Goal: Navigation & Orientation: Find specific page/section

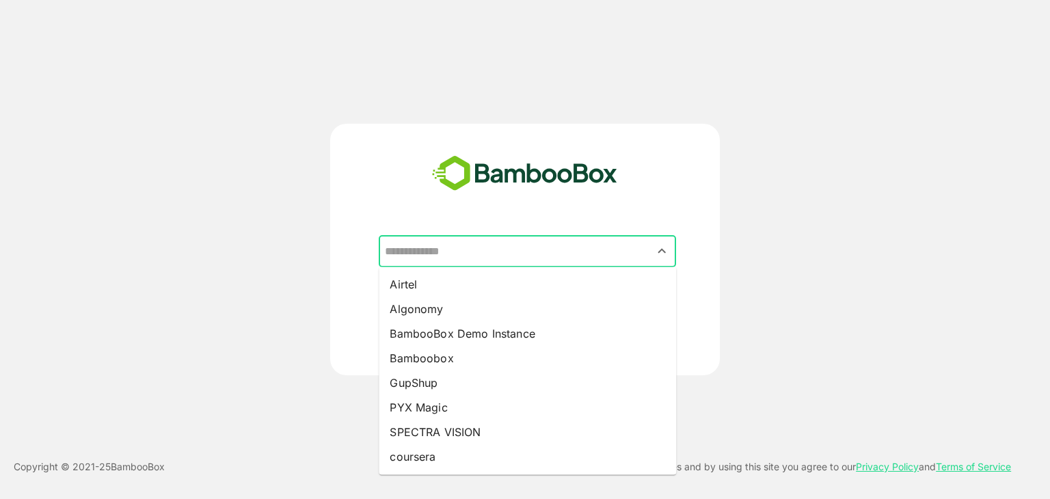
click at [457, 253] on input "text" at bounding box center [527, 251] width 292 height 26
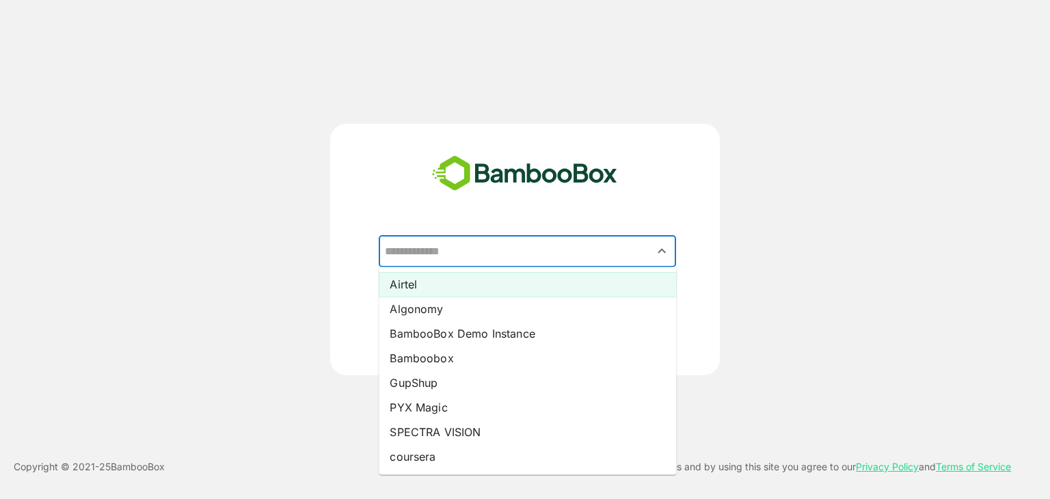
click at [429, 282] on li "Airtel" at bounding box center [527, 284] width 297 height 25
type input "******"
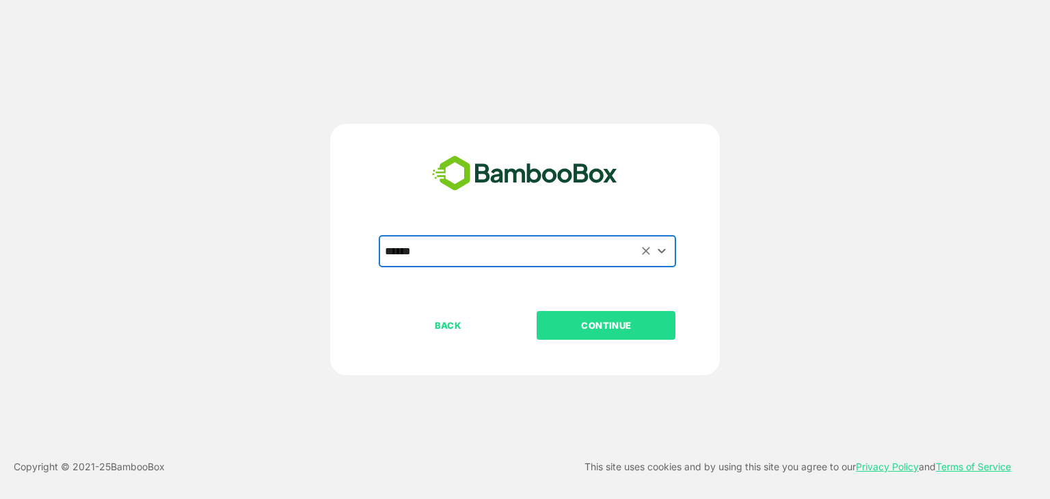
click at [611, 326] on p "CONTINUE" at bounding box center [606, 325] width 137 height 15
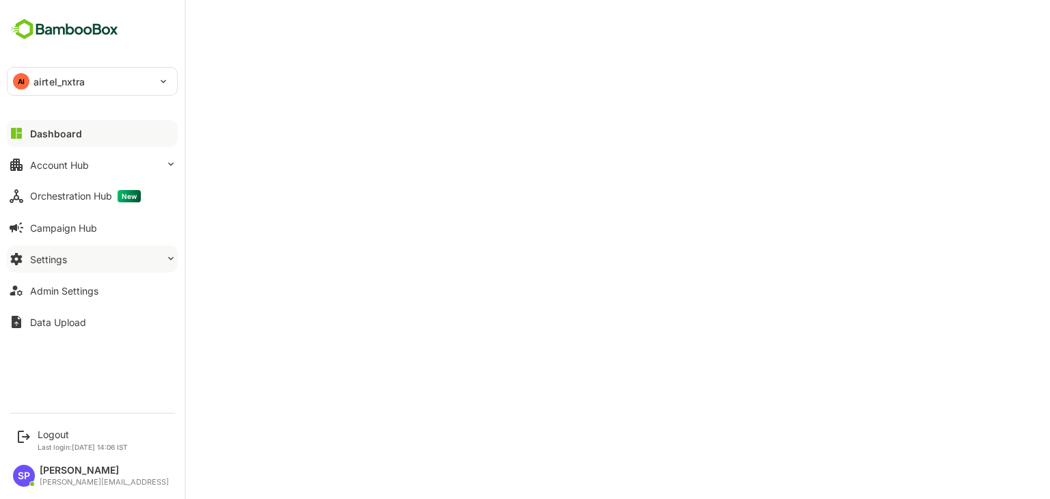
click at [58, 262] on div "Settings" at bounding box center [48, 260] width 37 height 12
click at [56, 254] on div "Settings" at bounding box center [48, 260] width 37 height 12
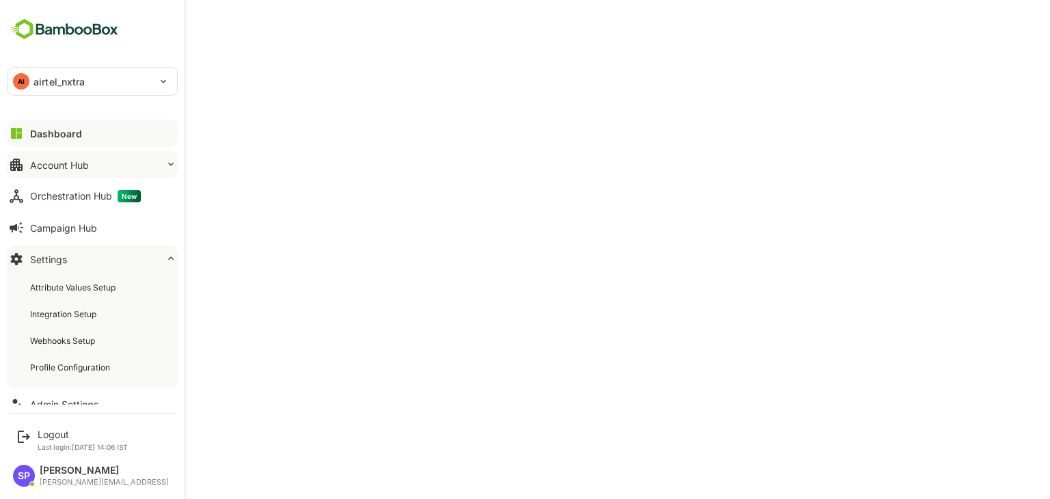
click at [74, 167] on div "Account Hub" at bounding box center [59, 165] width 59 height 12
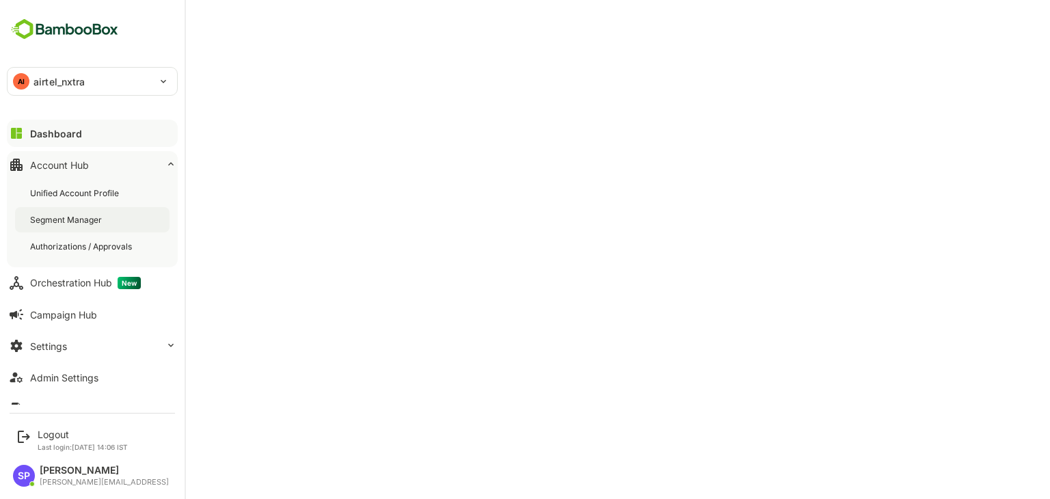
click at [72, 217] on div "Segment Manager" at bounding box center [67, 220] width 74 height 12
click at [51, 132] on div "Dashboard" at bounding box center [54, 134] width 49 height 12
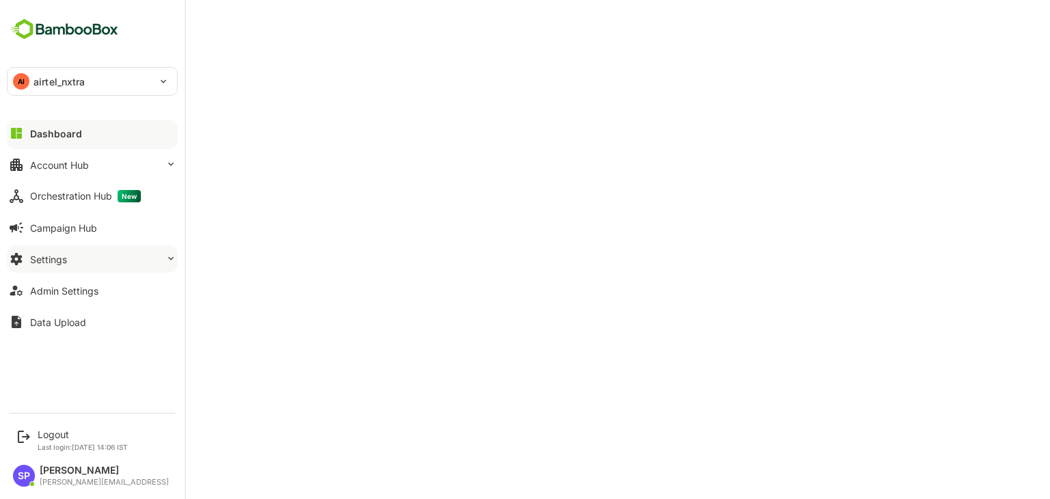
click at [72, 247] on button "Settings" at bounding box center [92, 258] width 171 height 27
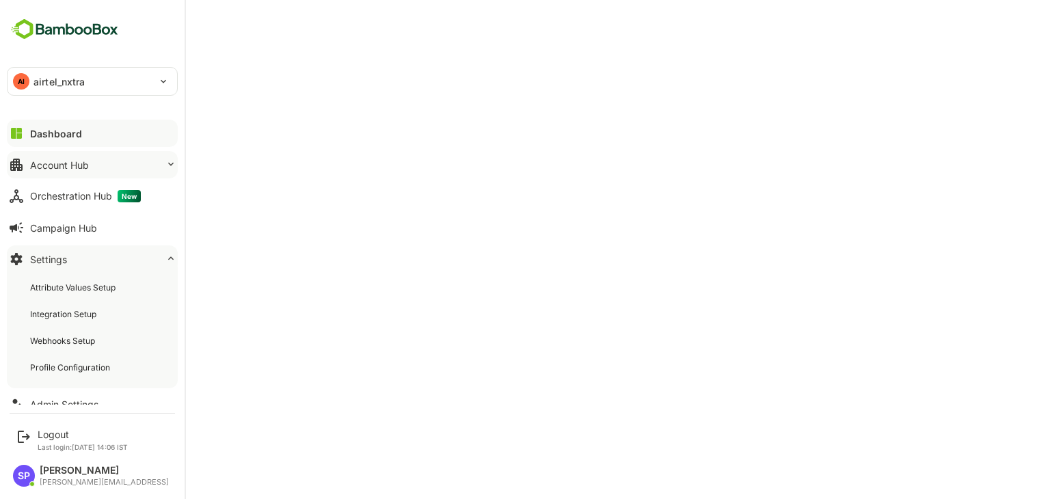
click at [87, 156] on button "Account Hub" at bounding box center [92, 164] width 171 height 27
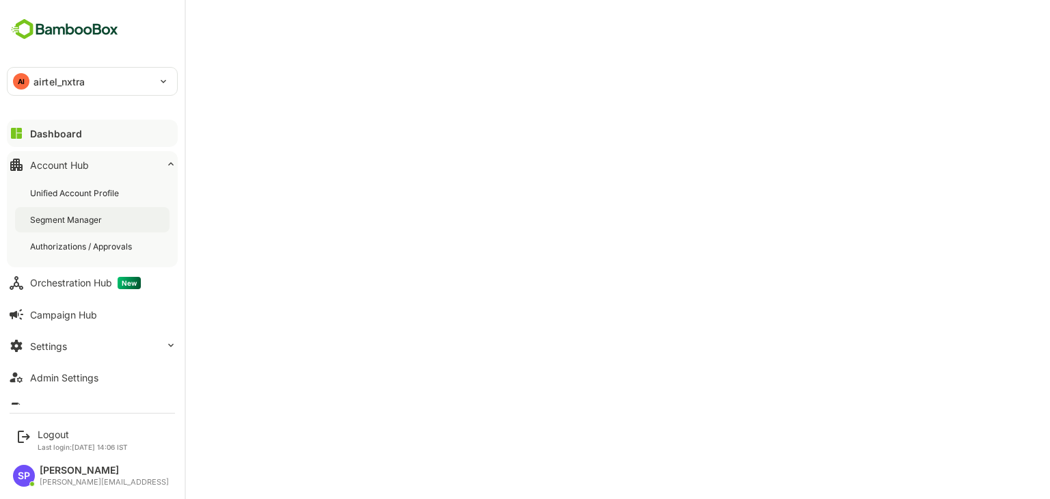
click at [79, 214] on div "Segment Manager" at bounding box center [67, 220] width 74 height 12
click at [62, 128] on div "Dashboard" at bounding box center [54, 134] width 49 height 12
